Goal: Check status: Check status

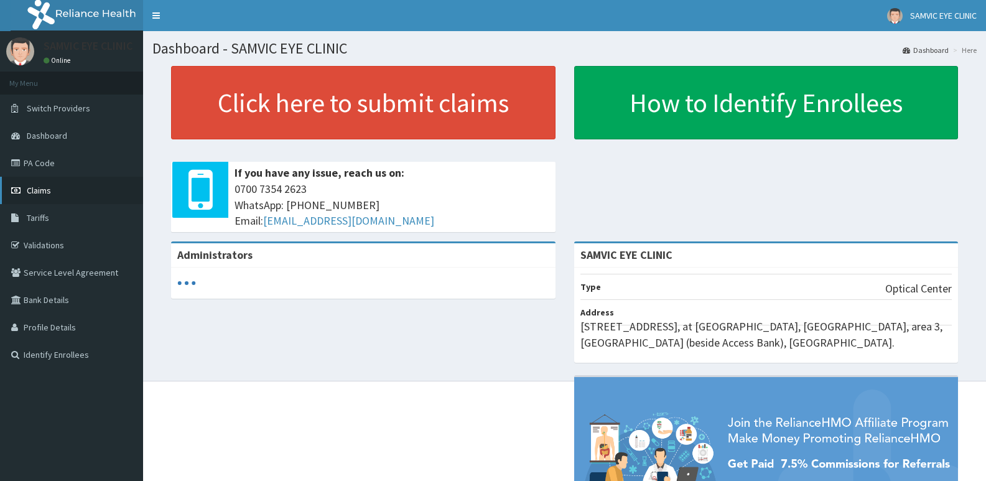
click at [36, 193] on span "Claims" at bounding box center [39, 190] width 24 height 11
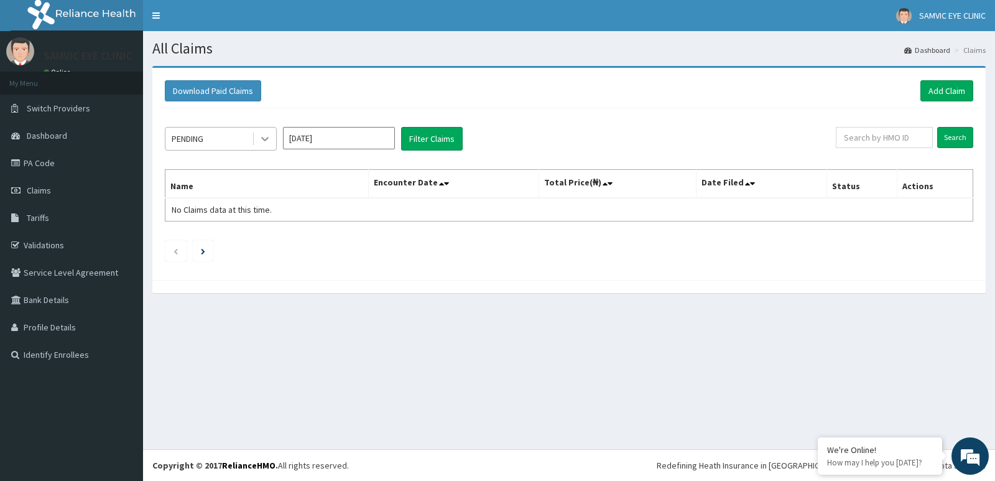
click at [266, 142] on icon at bounding box center [265, 138] width 12 height 12
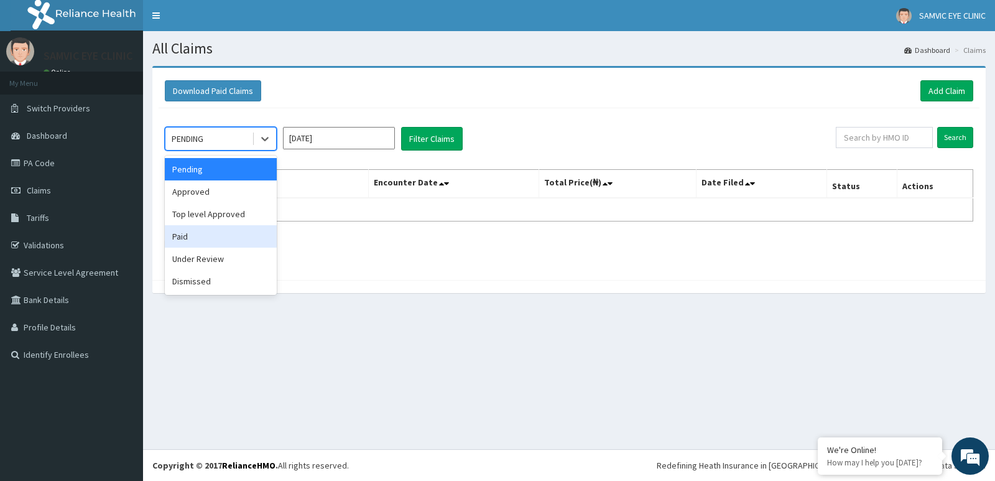
click at [218, 231] on div "Paid" at bounding box center [221, 236] width 112 height 22
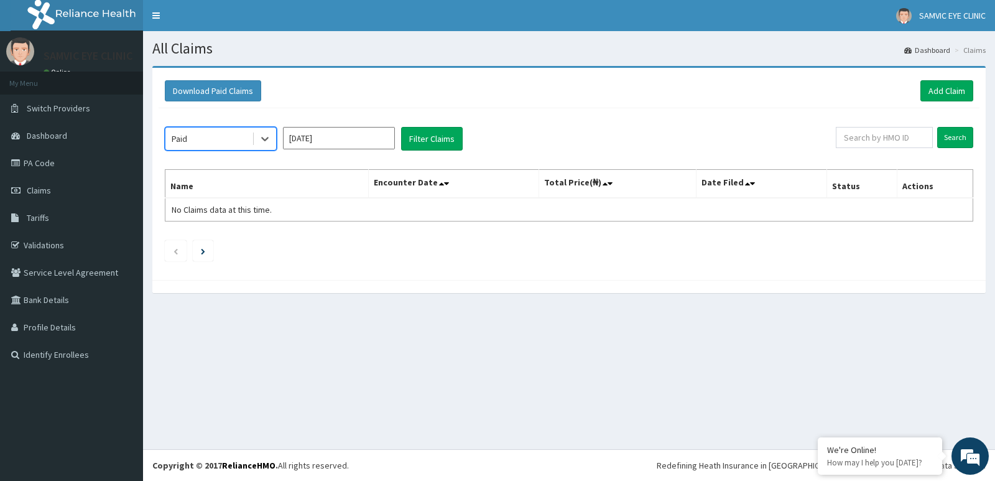
click at [352, 139] on input "[DATE]" at bounding box center [339, 138] width 112 height 22
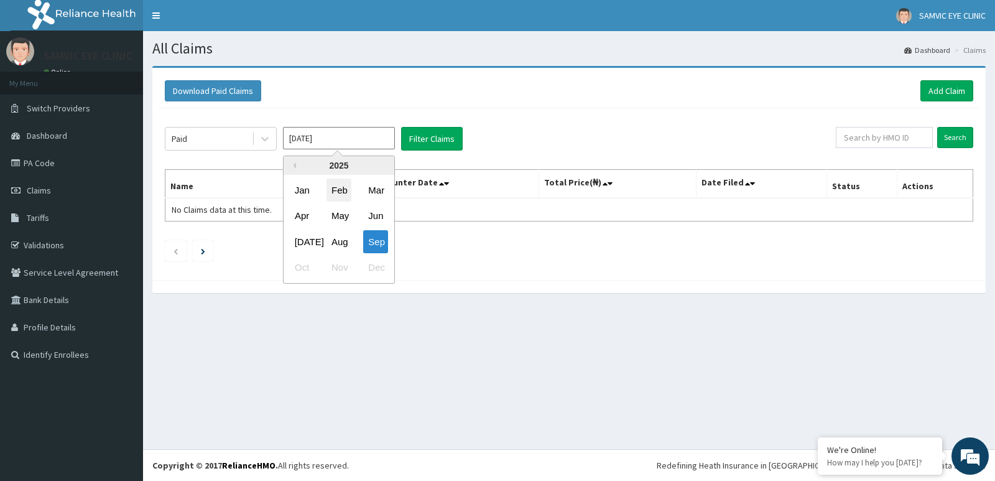
click at [340, 188] on div "Feb" at bounding box center [339, 189] width 25 height 23
type input "[DATE]"
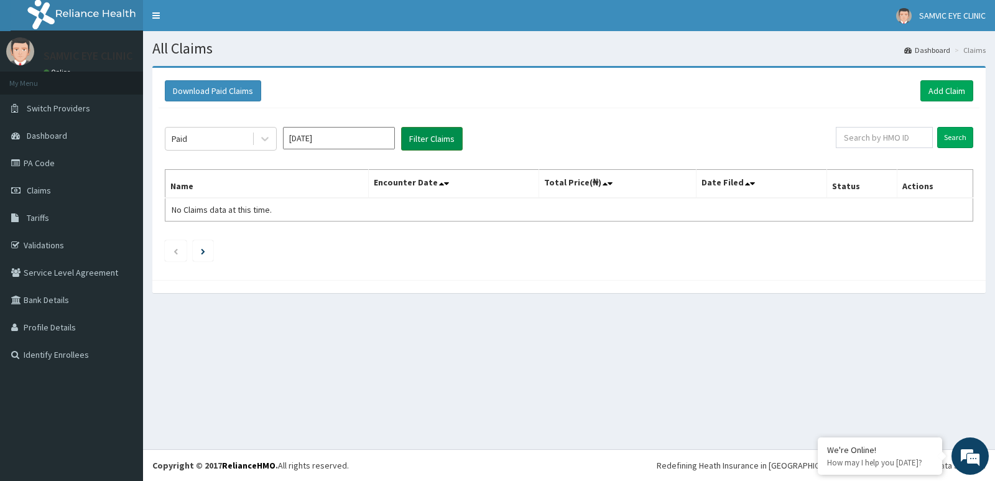
click at [433, 134] on button "Filter Claims" at bounding box center [432, 139] width 62 height 24
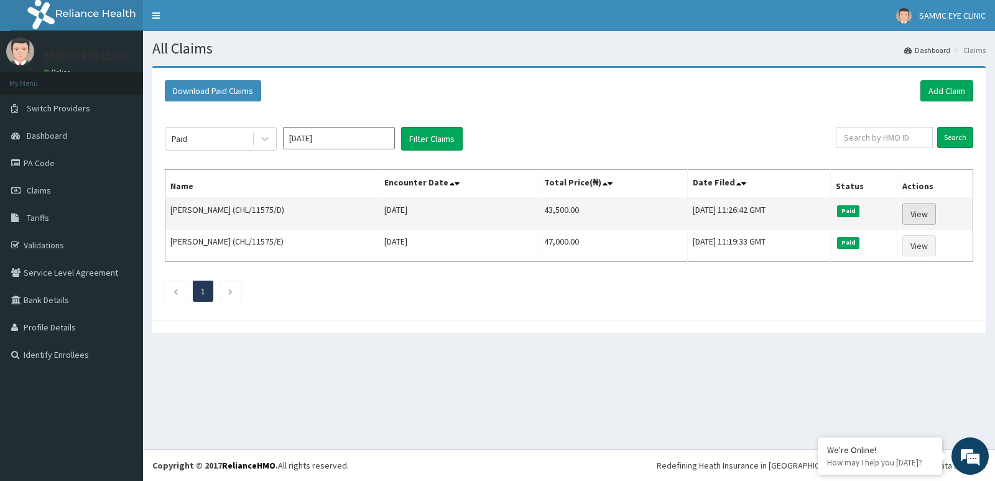
click at [924, 213] on link "View" at bounding box center [919, 213] width 34 height 21
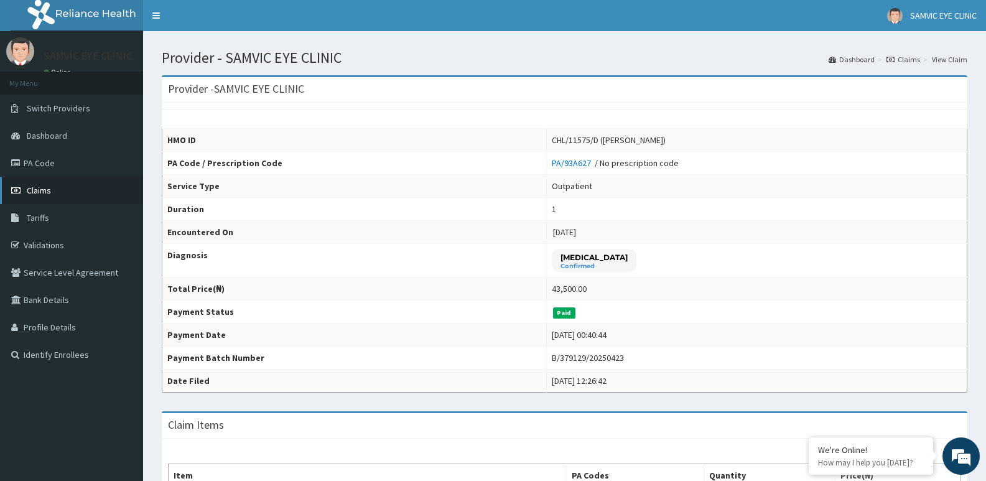
click at [28, 194] on span "Claims" at bounding box center [39, 190] width 24 height 11
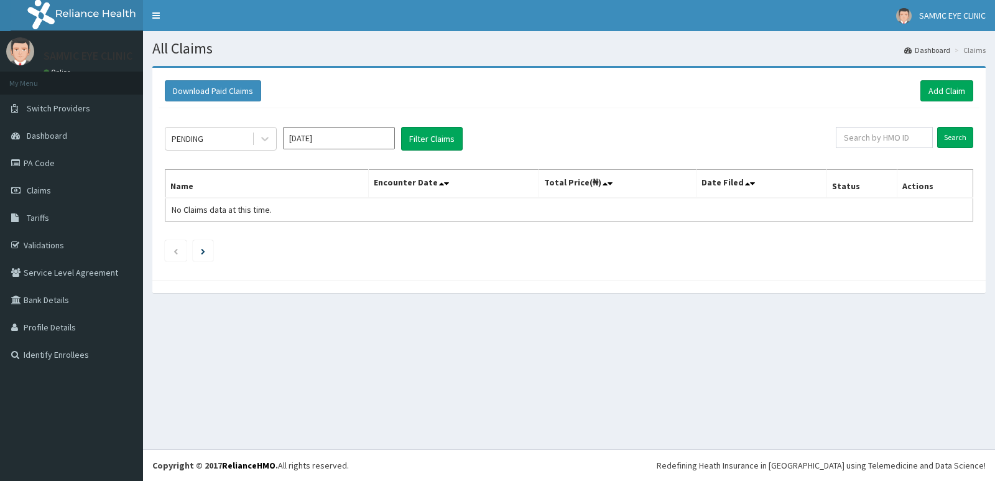
click at [261, 140] on icon at bounding box center [265, 138] width 12 height 12
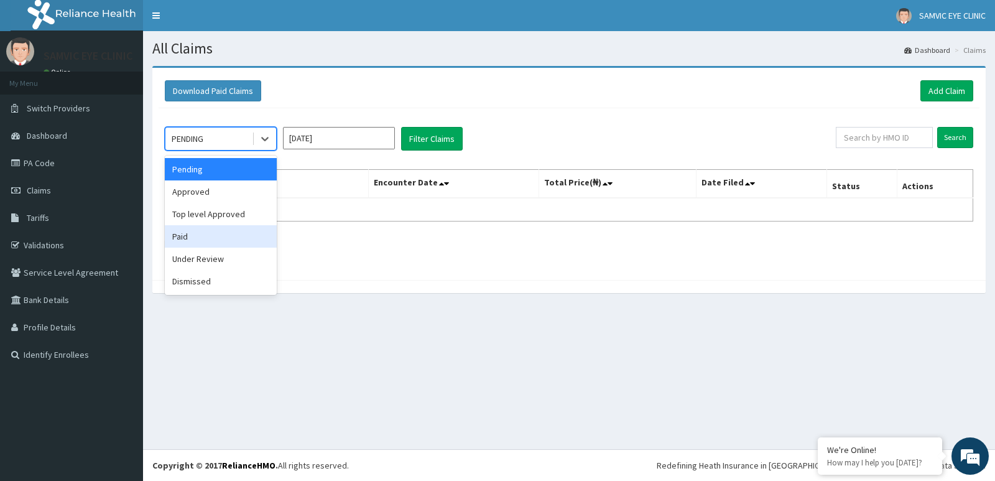
click at [225, 234] on div "Paid" at bounding box center [221, 236] width 112 height 22
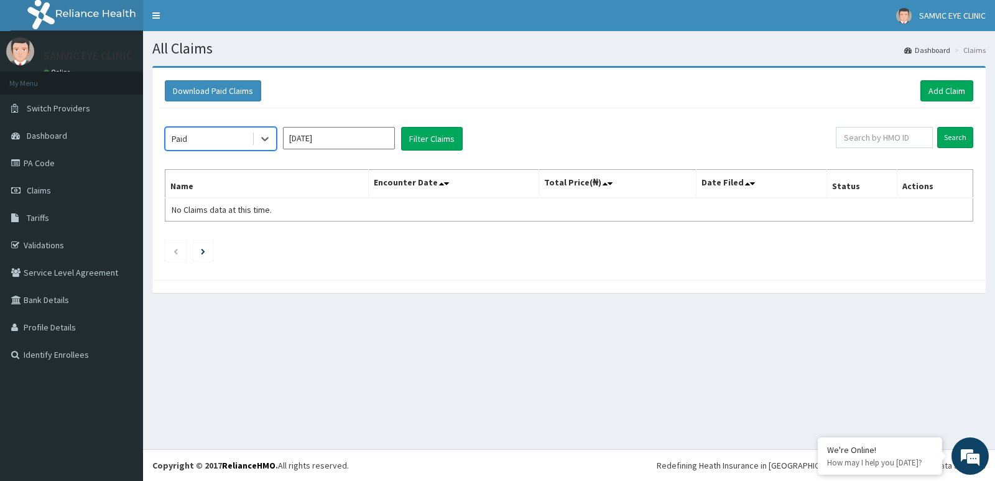
click at [342, 142] on input "Sep 2025" at bounding box center [339, 138] width 112 height 22
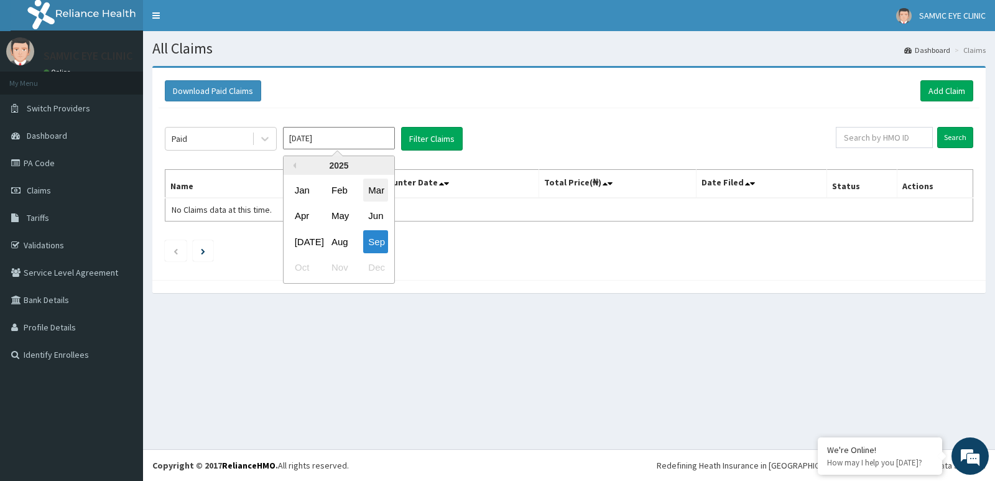
click at [375, 189] on div "Mar" at bounding box center [375, 189] width 25 height 23
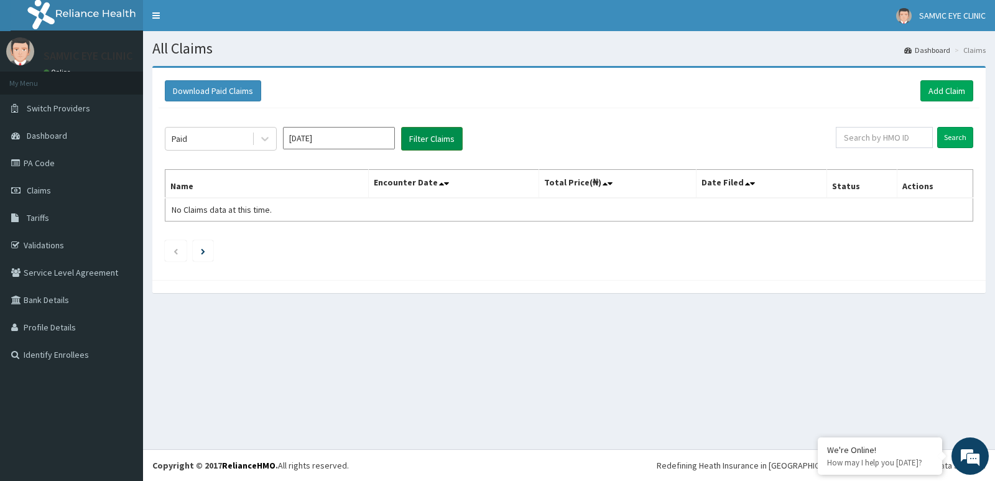
click at [424, 132] on button "Filter Claims" at bounding box center [432, 139] width 62 height 24
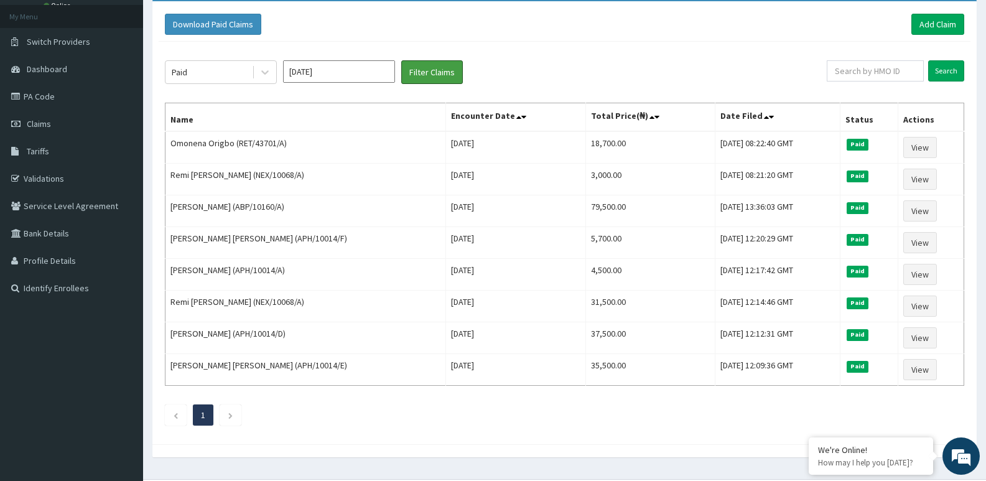
scroll to position [96, 0]
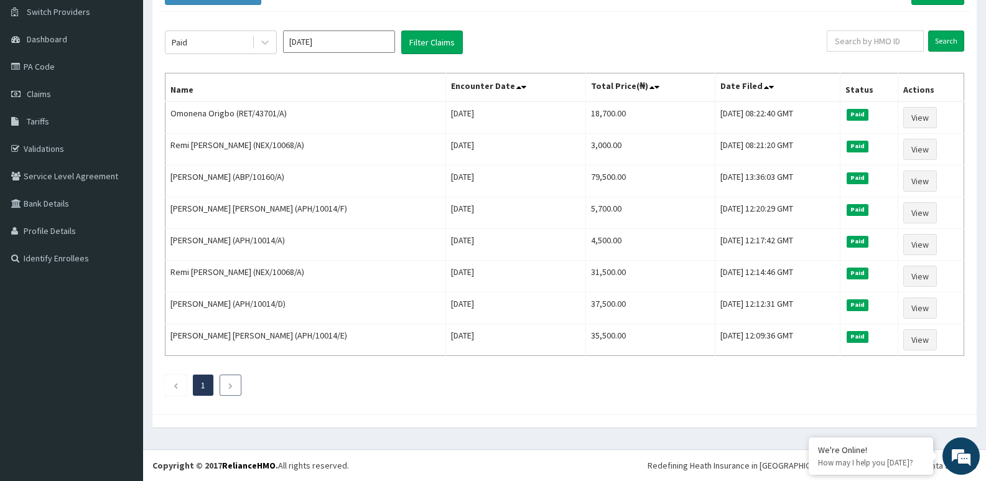
click at [228, 382] on icon "Next page" at bounding box center [231, 385] width 6 height 7
click at [266, 40] on icon at bounding box center [265, 42] width 12 height 12
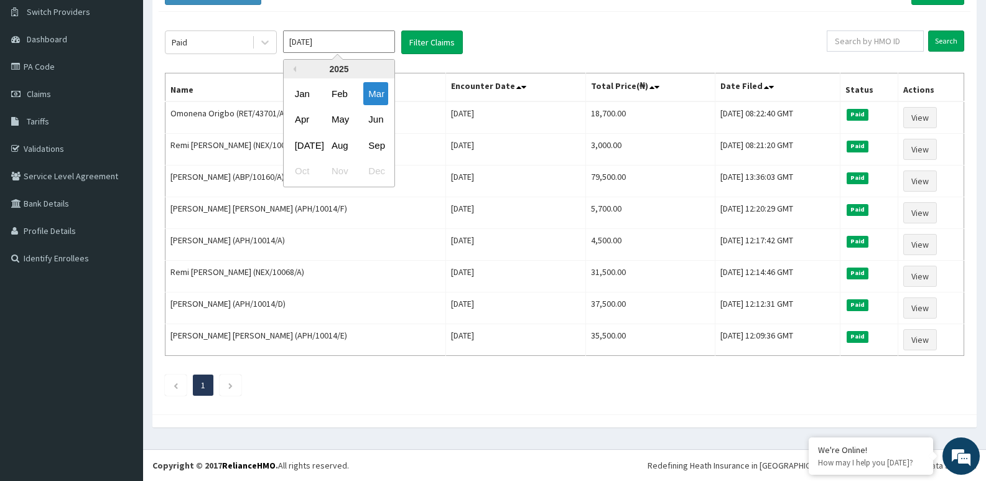
click at [343, 42] on input "Mar 2025" at bounding box center [339, 41] width 112 height 22
click at [300, 125] on div "Apr" at bounding box center [302, 119] width 25 height 23
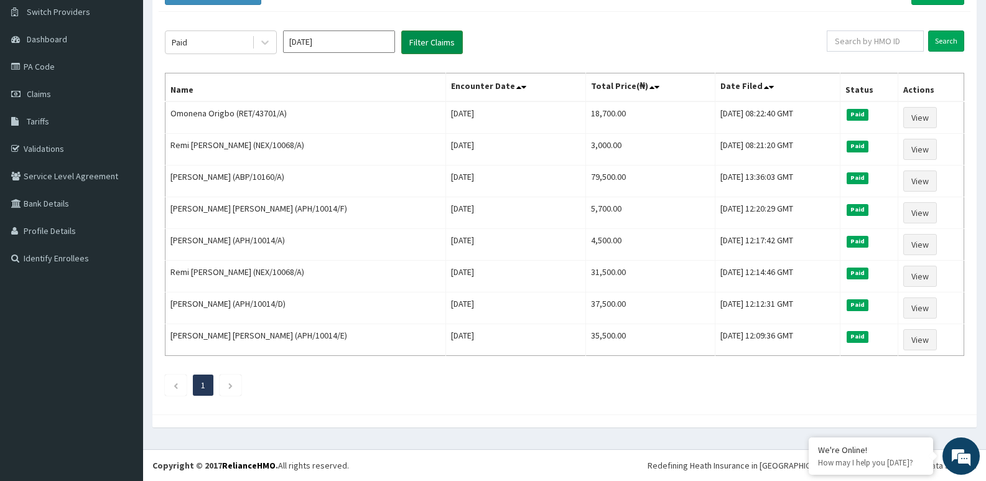
click at [415, 42] on button "Filter Claims" at bounding box center [432, 42] width 62 height 24
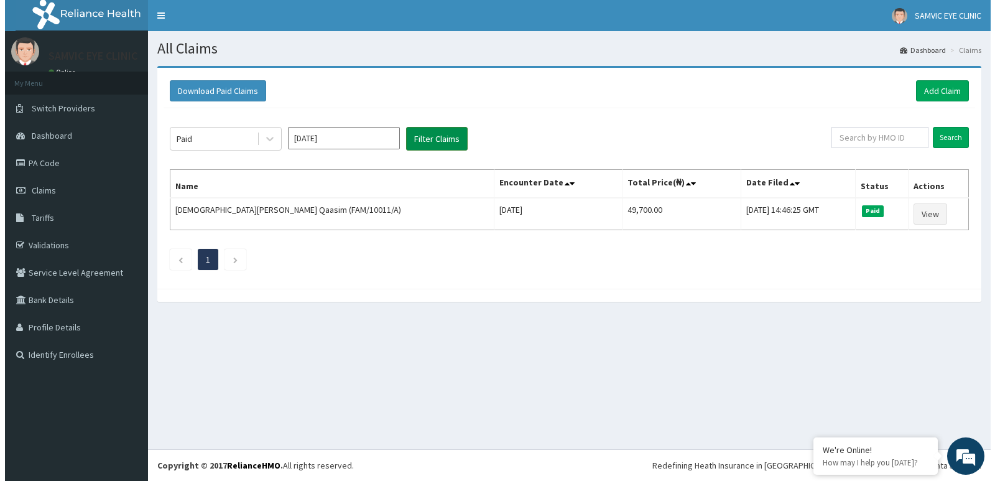
scroll to position [0, 0]
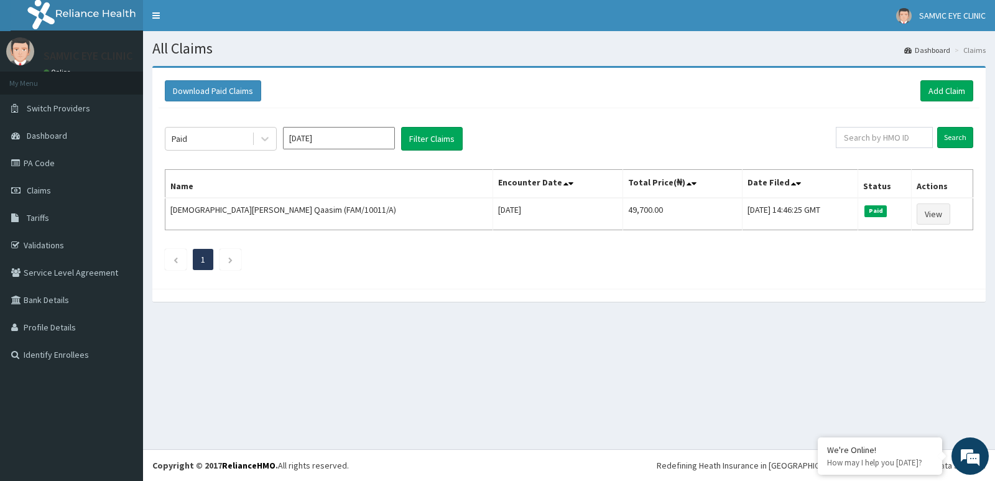
click at [379, 142] on input "Apr 2025" at bounding box center [339, 138] width 112 height 22
click at [381, 214] on div "Jun" at bounding box center [375, 216] width 25 height 23
click at [422, 136] on button "Filter Claims" at bounding box center [432, 139] width 62 height 24
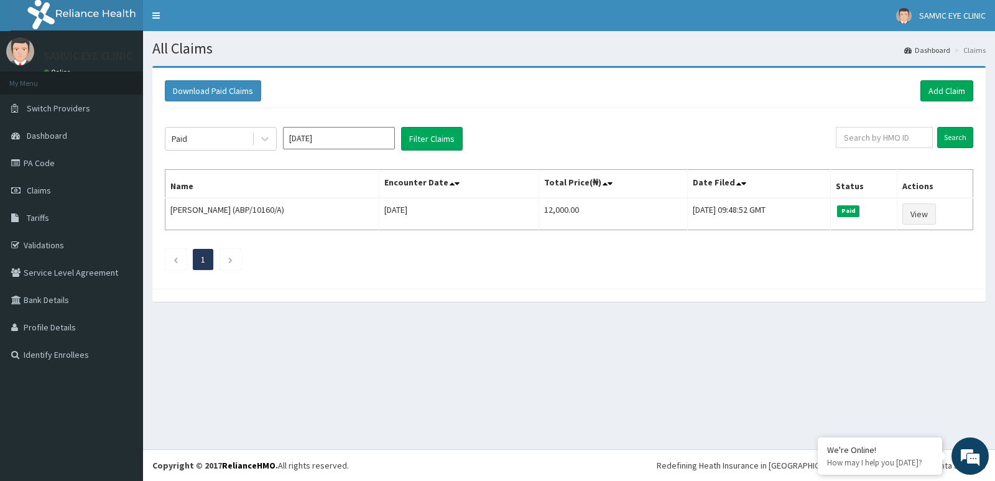
click at [375, 134] on input "Jun 2025" at bounding box center [339, 138] width 112 height 22
click at [301, 246] on div "Jul" at bounding box center [302, 241] width 25 height 23
click at [420, 136] on button "Filter Claims" at bounding box center [432, 139] width 62 height 24
click at [371, 142] on input "Jul 2025" at bounding box center [339, 138] width 112 height 22
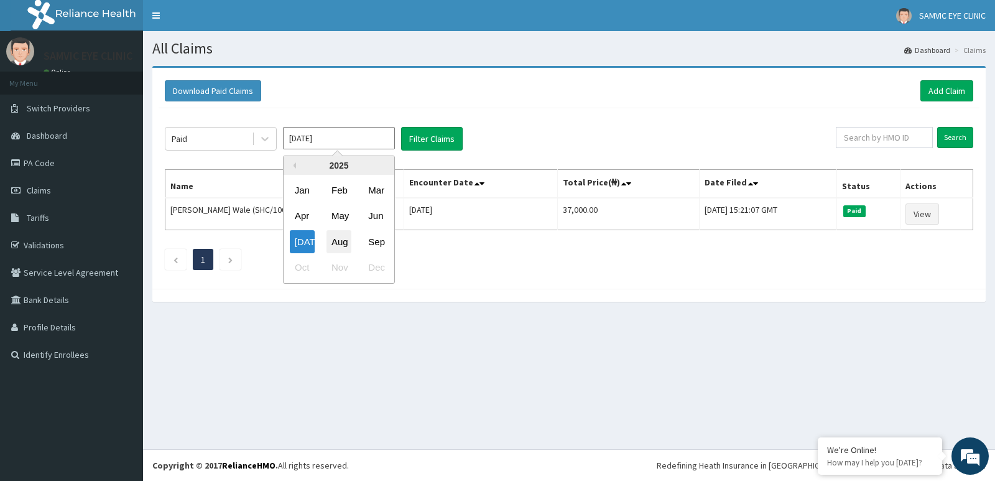
click at [342, 243] on div "Aug" at bounding box center [339, 241] width 25 height 23
type input "Aug 2025"
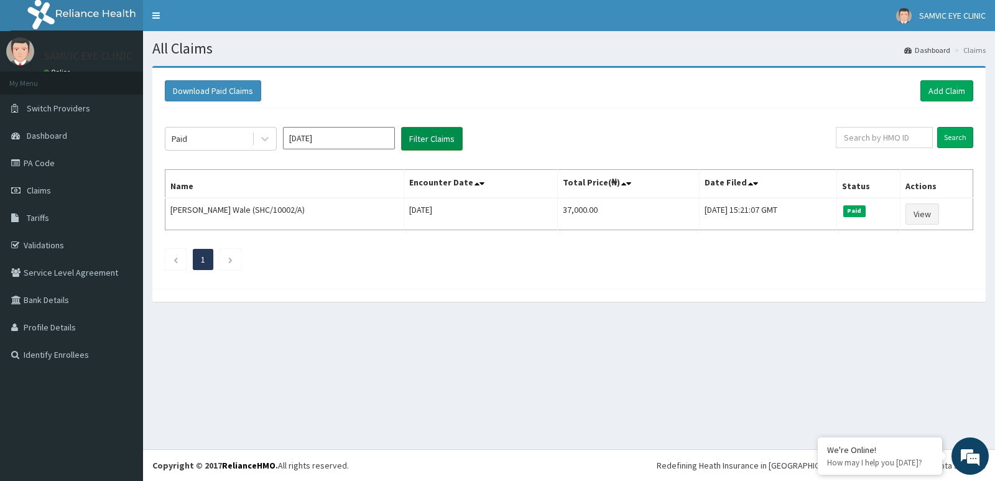
click at [419, 140] on button "Filter Claims" at bounding box center [432, 139] width 62 height 24
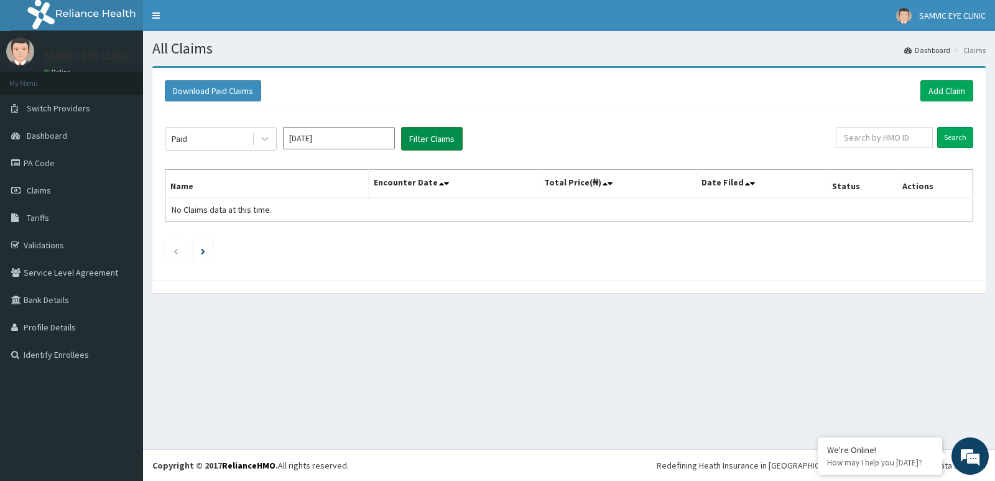
click at [419, 140] on button "Filter Claims" at bounding box center [432, 139] width 62 height 24
